Goal: Task Accomplishment & Management: Use online tool/utility

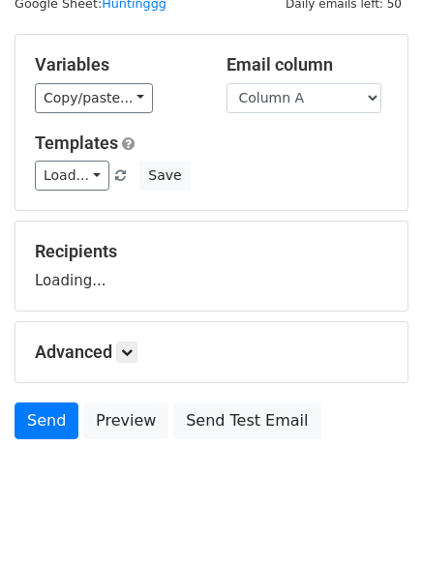
scroll to position [109, 0]
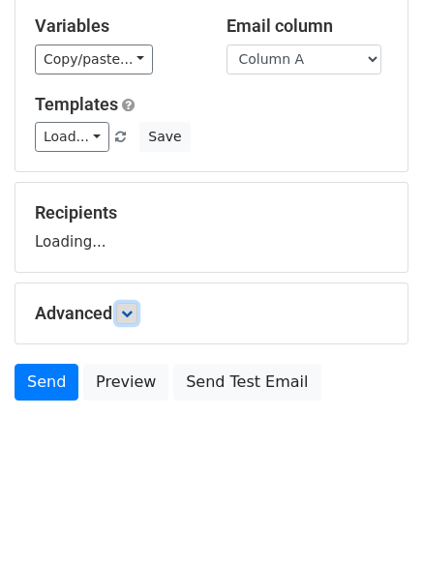
click at [125, 312] on icon at bounding box center [127, 313] width 12 height 12
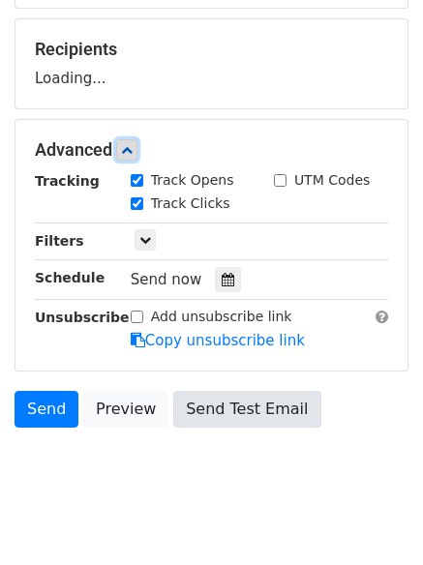
scroll to position [299, 0]
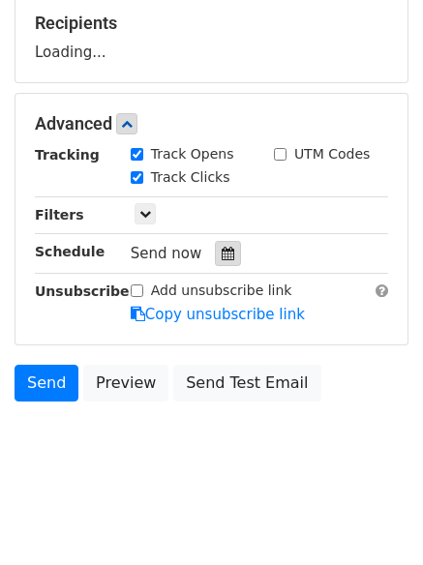
click at [215, 252] on div at bounding box center [228, 253] width 26 height 25
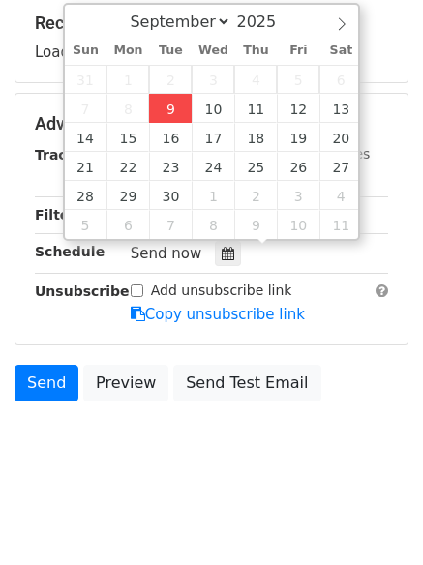
type input "[DATE] 12:00"
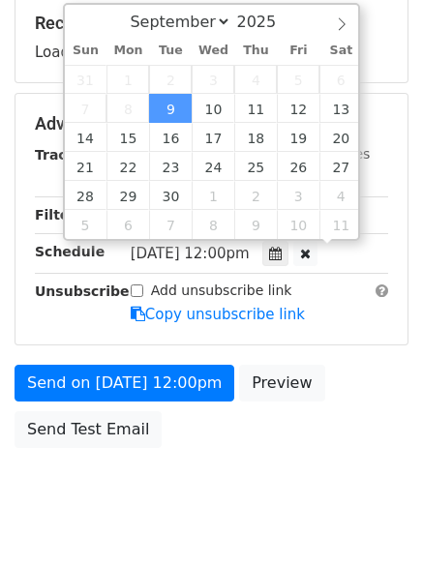
scroll to position [1, 0]
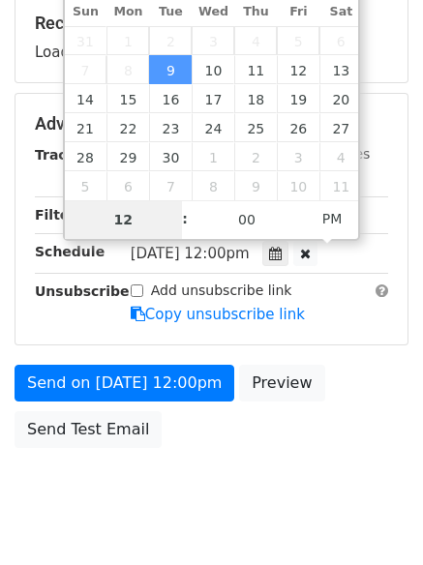
type input "4"
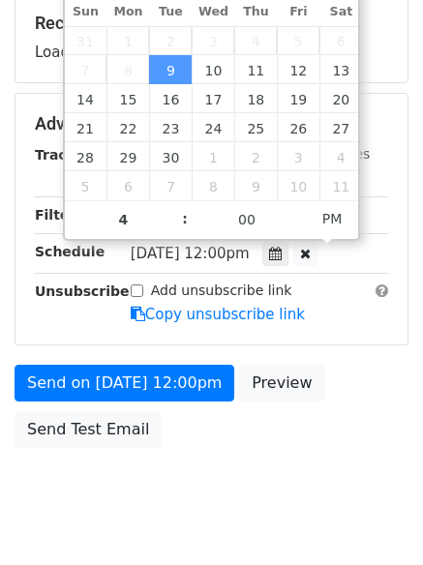
type input "2025-09-09 16:00"
click at [202, 460] on body "New Campaign Daily emails left: 50 Google Sheet: Huntinggg Variables Copy/paste…" at bounding box center [211, 125] width 423 height 819
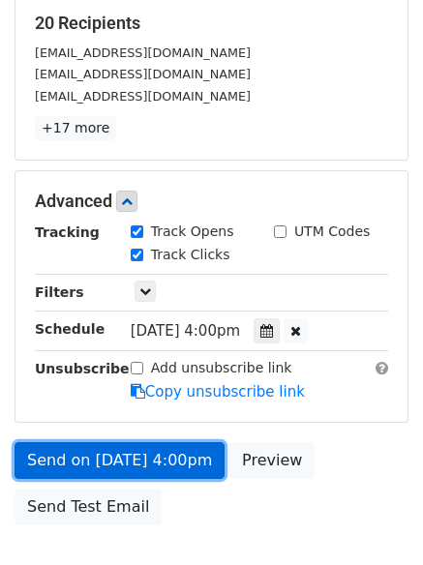
click at [112, 446] on link "Send on Sep 9 at 4:00pm" at bounding box center [120, 460] width 210 height 37
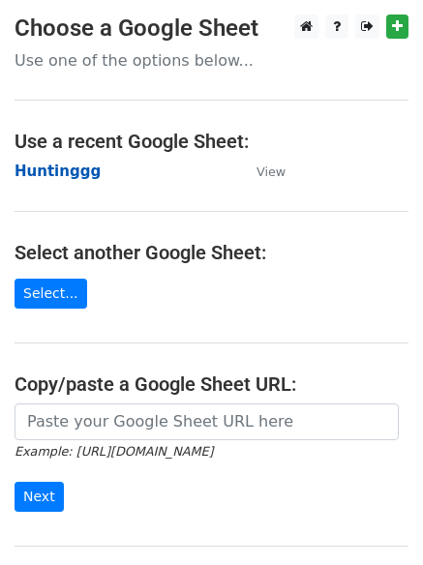
click at [50, 170] on strong "Huntinggg" at bounding box center [58, 170] width 86 height 17
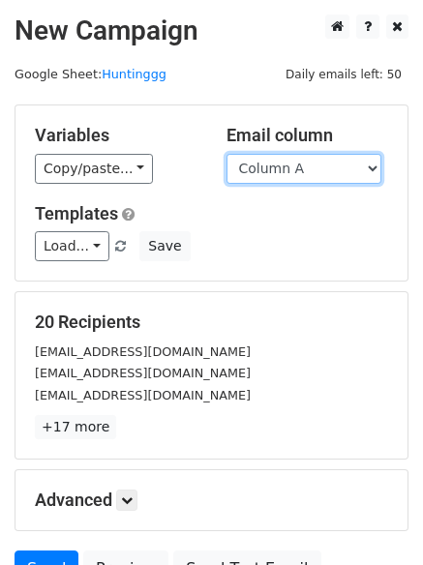
click at [289, 176] on select "Column A Column B Column C Column D Column E" at bounding box center [303, 169] width 155 height 30
select select "Column B"
click at [226, 154] on select "Column A Column B Column C Column D Column E" at bounding box center [303, 169] width 155 height 30
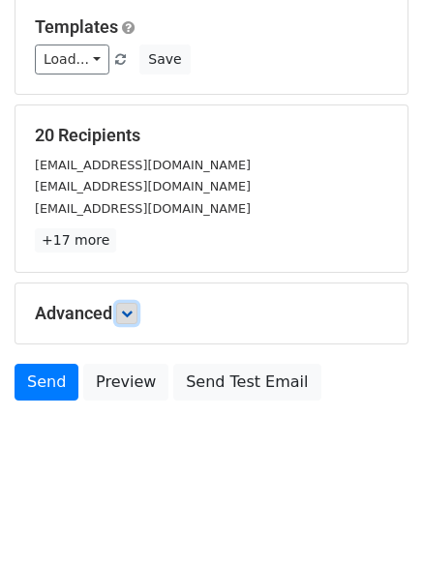
click at [137, 313] on link at bounding box center [126, 313] width 21 height 21
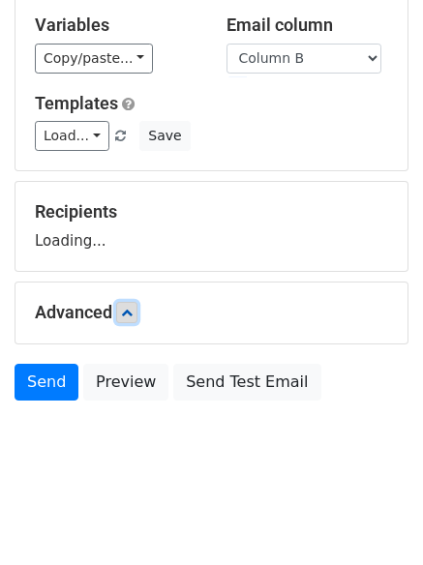
click at [140, 313] on div "Advanced Tracking Track Opens UTM Codes Track Clicks Filters Only include sprea…" at bounding box center [211, 312] width 392 height 61
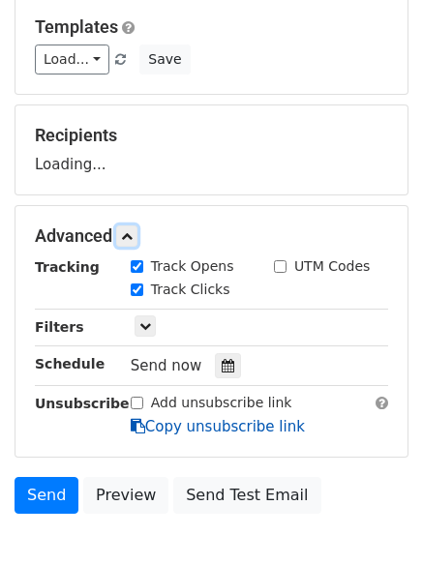
scroll to position [299, 0]
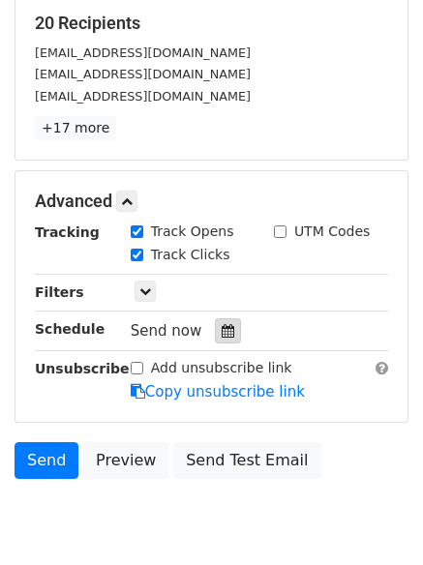
click at [221, 332] on icon at bounding box center [227, 331] width 13 height 14
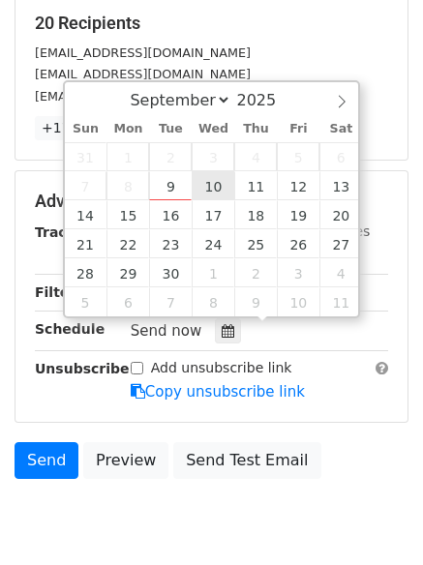
type input "2025-09-10 12:00"
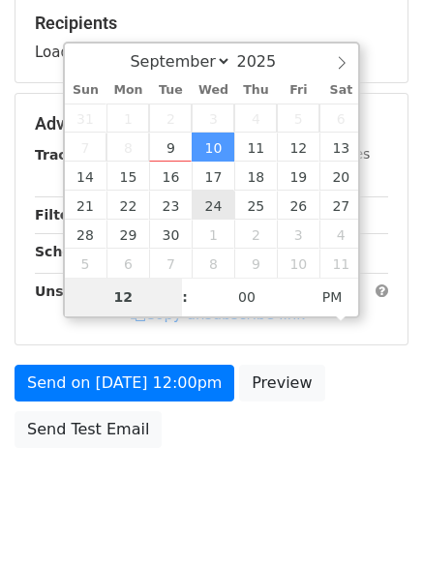
type input "5"
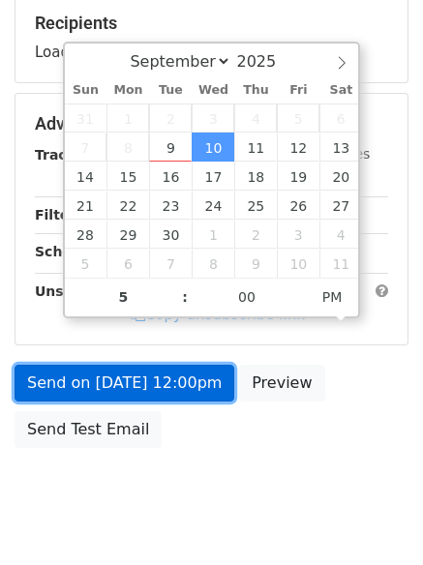
type input "2025-09-10 17:00"
click at [161, 401] on link "Send on Sep 10 at 12:00pm" at bounding box center [124, 383] width 219 height 37
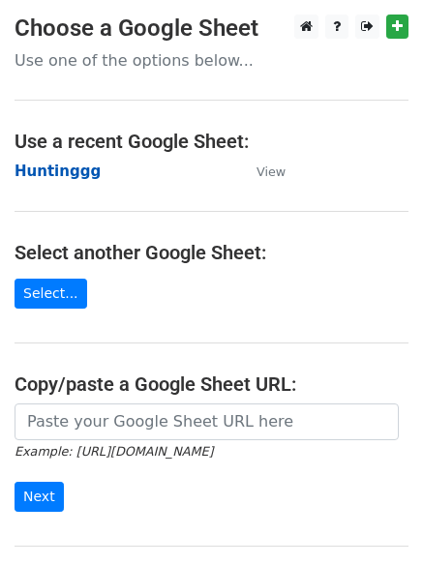
click at [35, 170] on strong "Huntinggg" at bounding box center [58, 170] width 86 height 17
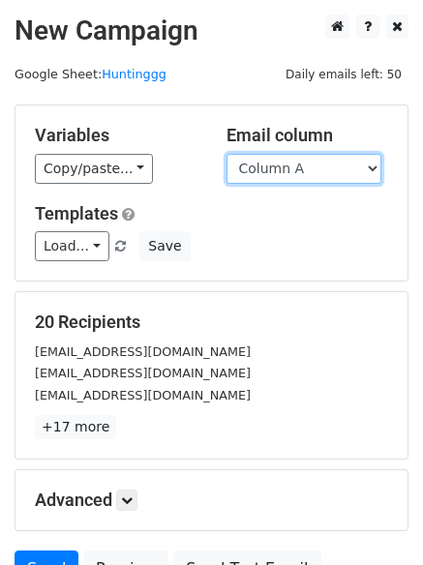
click at [316, 163] on select "Column A Column B Column C Column D Column E" at bounding box center [303, 169] width 155 height 30
click at [306, 180] on select "Column A Column B Column C Column D Column E" at bounding box center [303, 169] width 155 height 30
select select "Column C"
click at [226, 154] on select "Column A Column B Column C Column D Column E" at bounding box center [303, 169] width 155 height 30
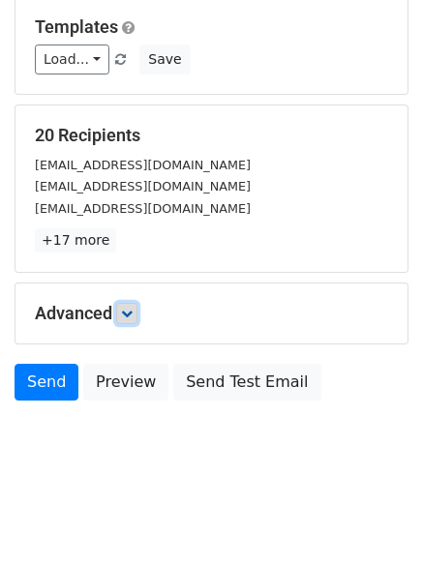
click at [126, 322] on link at bounding box center [126, 313] width 21 height 21
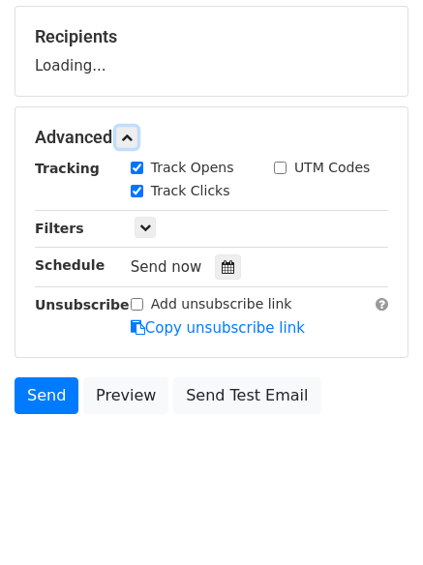
scroll to position [287, 0]
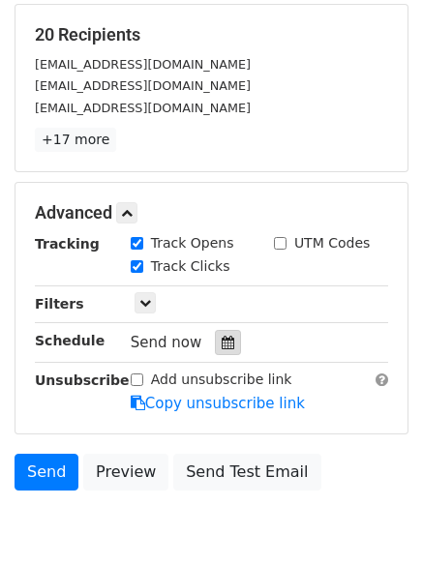
click at [221, 344] on icon at bounding box center [227, 343] width 13 height 14
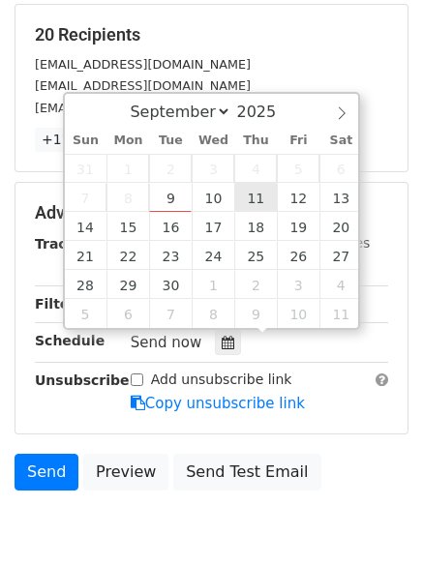
type input "2025-09-11 12:00"
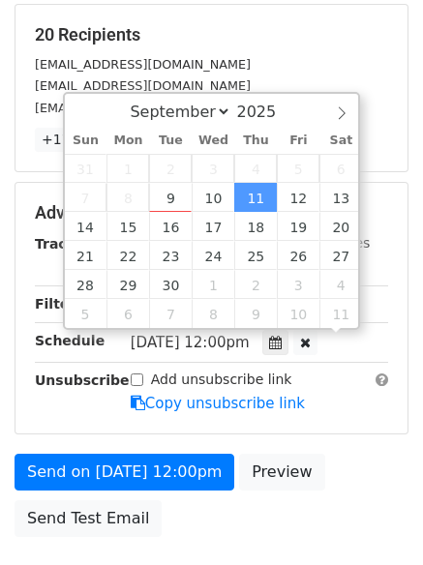
scroll to position [1, 0]
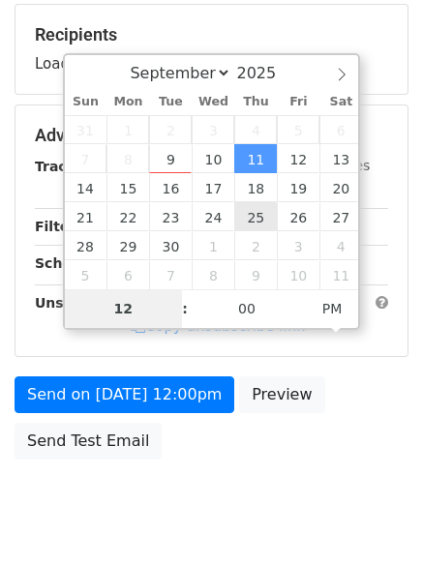
type input "6"
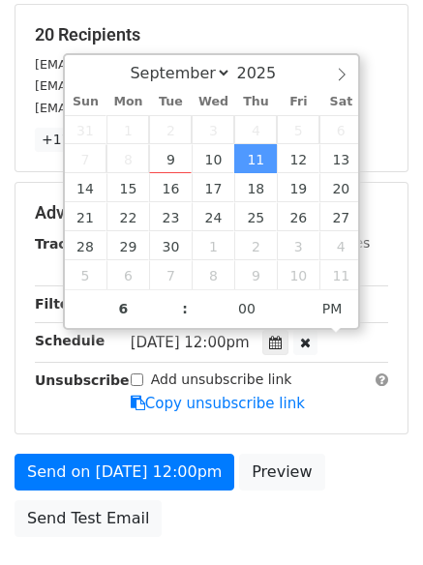
type input "2025-09-11 18:00"
click at [227, 475] on div "Send on Sep 11 at 12:00pm Preview Send Test Email" at bounding box center [211, 499] width 423 height 93
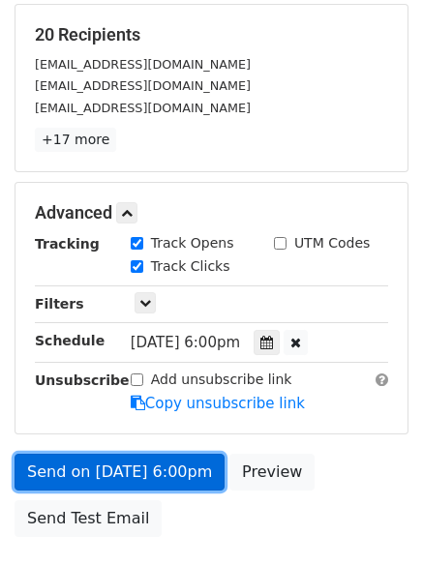
click at [178, 466] on link "Send on Sep 11 at 6:00pm" at bounding box center [120, 471] width 210 height 37
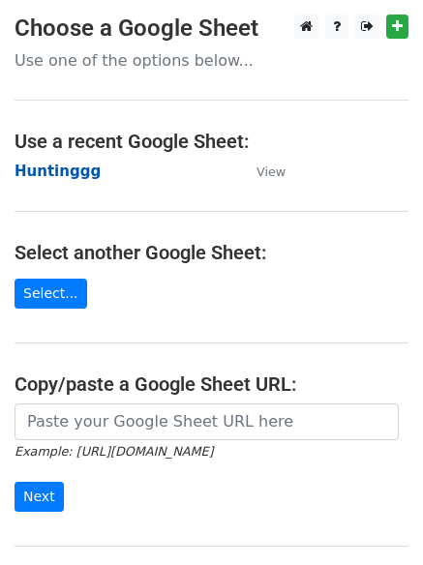
click at [53, 169] on strong "Huntinggg" at bounding box center [58, 170] width 86 height 17
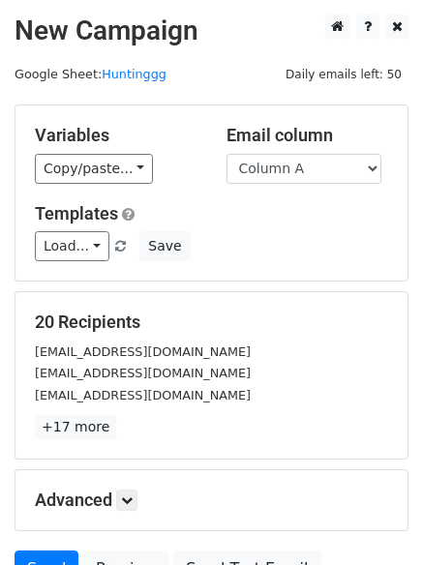
click at [286, 173] on select "Column A Column B Column C Column D Column E" at bounding box center [303, 169] width 155 height 30
click at [276, 172] on select "Column A Column B Column C Column D Column E" at bounding box center [303, 169] width 155 height 30
select select "Column D"
click at [226, 154] on select "Column A Column B Column C Column D Column E" at bounding box center [303, 169] width 155 height 30
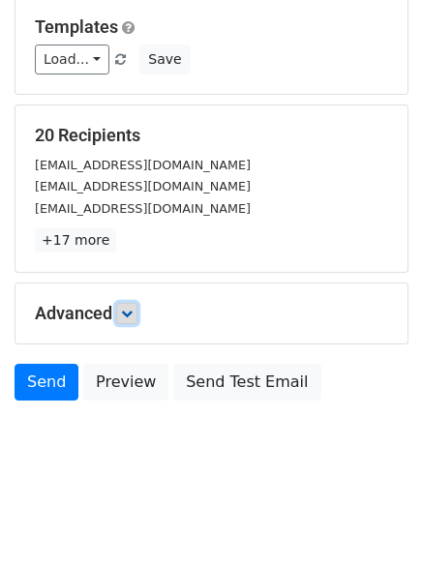
click at [131, 310] on icon at bounding box center [127, 313] width 12 height 12
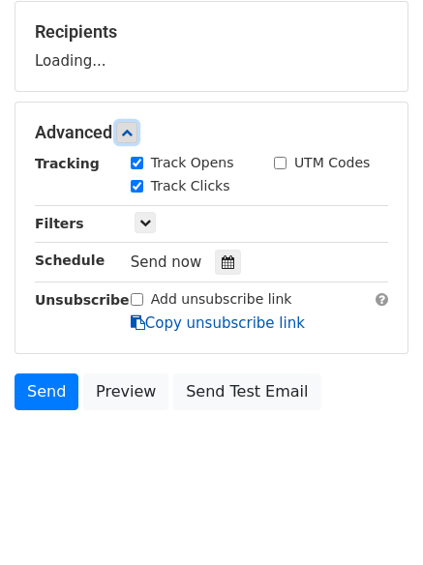
scroll to position [293, 0]
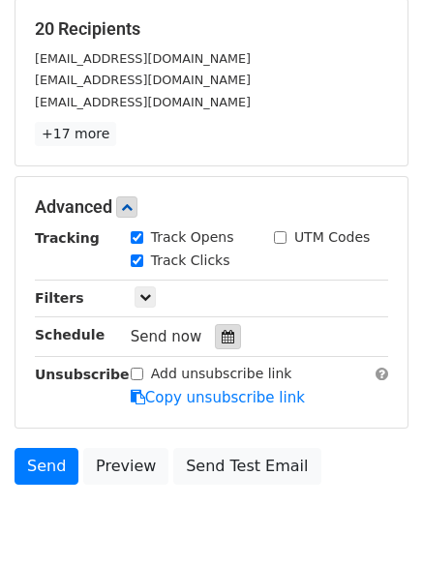
click at [221, 336] on icon at bounding box center [227, 337] width 13 height 14
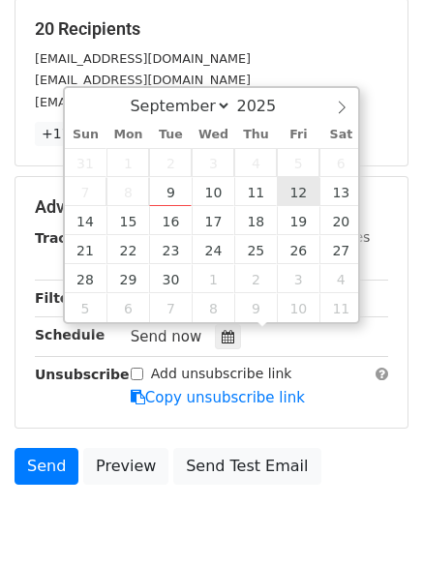
type input "2025-09-12 12:00"
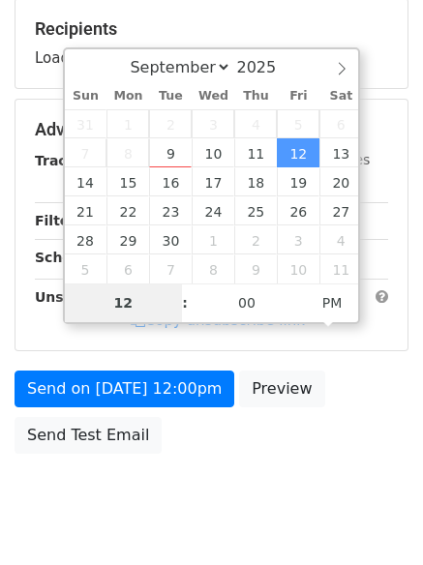
type input "7"
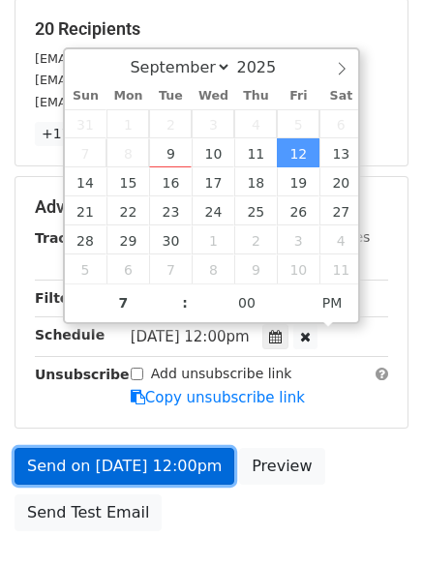
type input "2025-09-12 19:00"
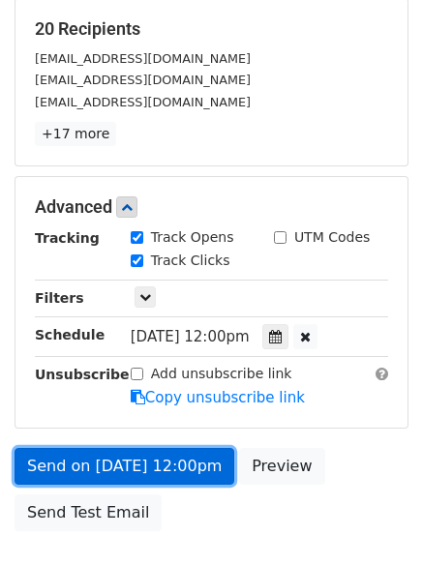
click at [133, 457] on link "Send on Sep 12 at 12:00pm" at bounding box center [124, 466] width 219 height 37
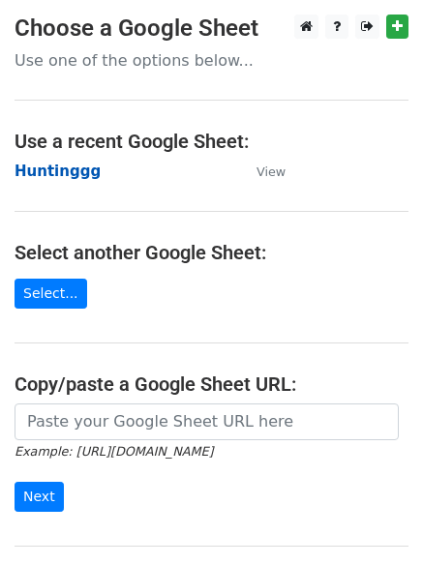
click at [63, 171] on strong "Huntinggg" at bounding box center [58, 170] width 86 height 17
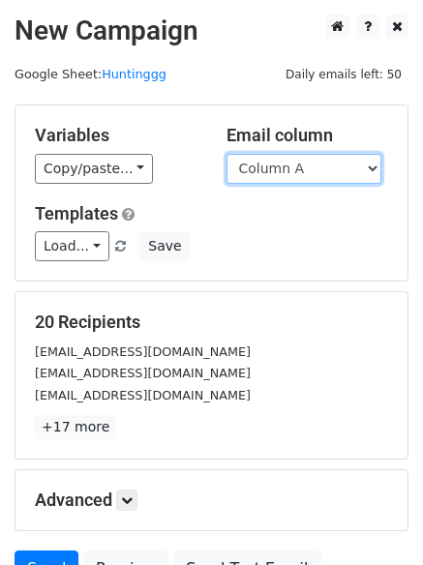
click at [303, 166] on select "Column A Column B Column C Column D Column E" at bounding box center [303, 169] width 155 height 30
select select "Column E"
click at [226, 154] on select "Column A Column B Column C Column D Column E" at bounding box center [303, 169] width 155 height 30
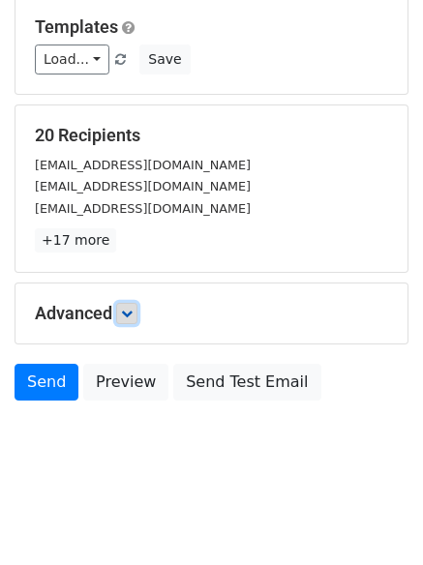
click at [131, 311] on icon at bounding box center [127, 313] width 12 height 12
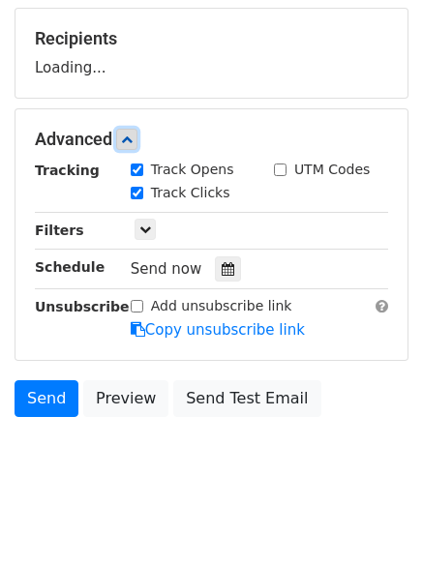
scroll to position [288, 0]
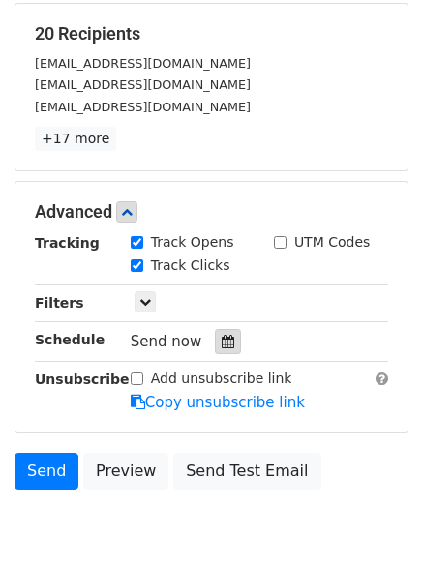
click at [223, 343] on icon at bounding box center [227, 342] width 13 height 14
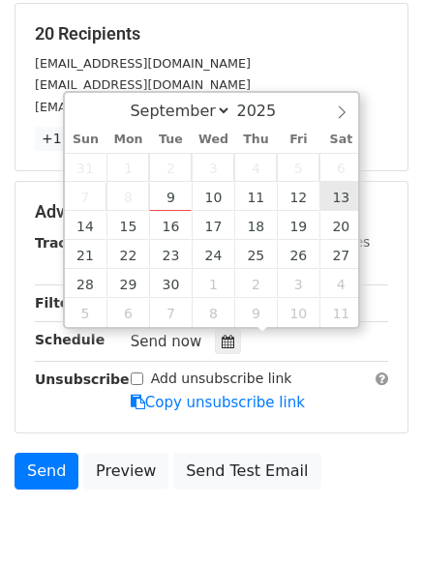
type input "2025-09-13 12:00"
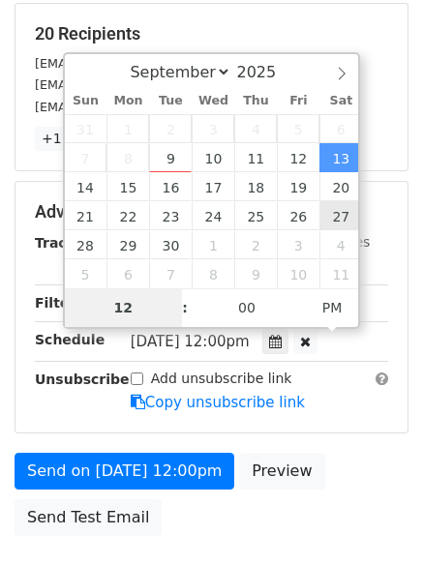
type input "8"
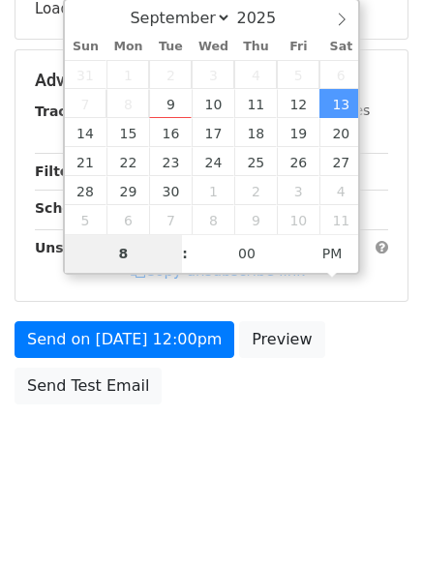
scroll to position [345, 0]
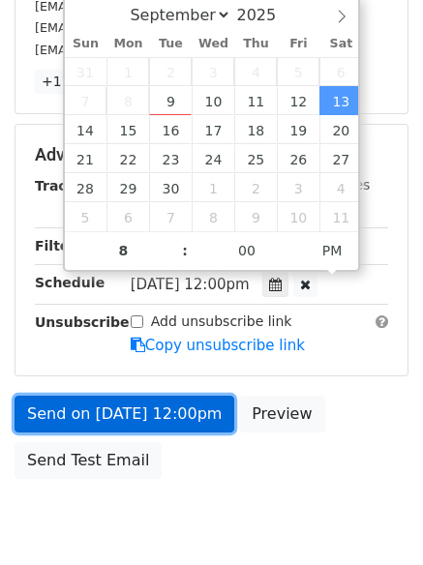
type input "2025-09-13 20:00"
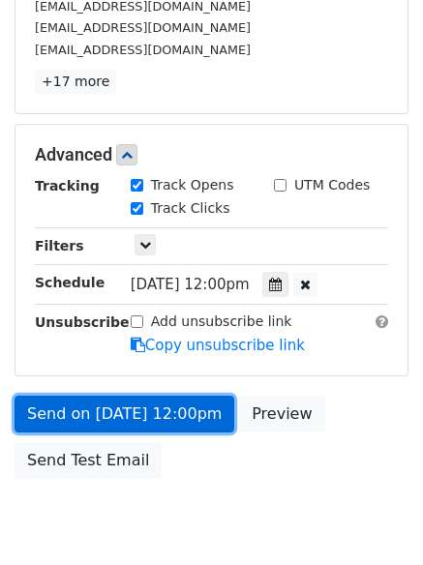
click at [122, 404] on link "Send on Sep 13 at 12:00pm" at bounding box center [124, 413] width 219 height 37
